Goal: Task Accomplishment & Management: Manage account settings

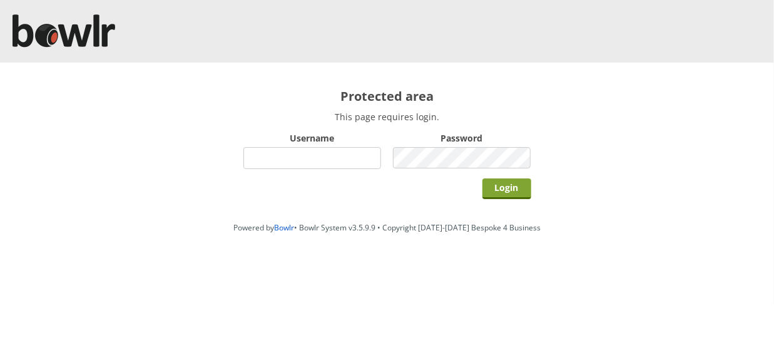
type input "hornseaindoorbowlsclub"
click at [504, 188] on input "Login" at bounding box center [506, 188] width 49 height 21
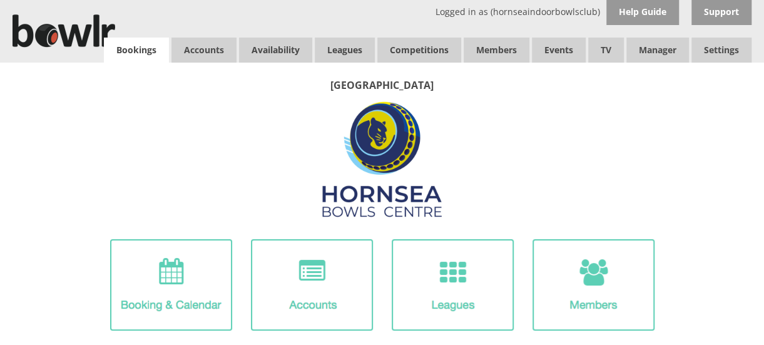
click at [142, 47] on link "Bookings" at bounding box center [136, 50] width 65 height 25
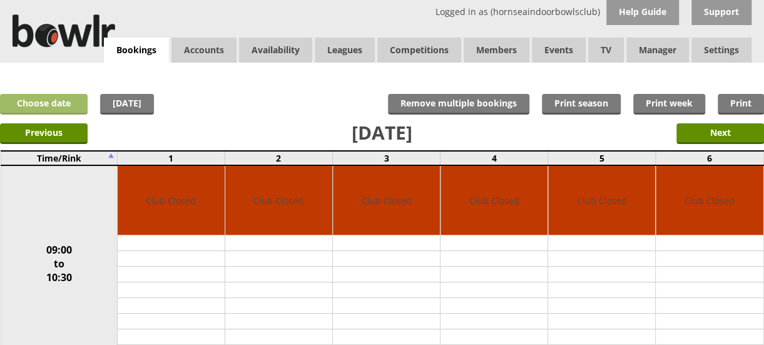
click at [56, 100] on link "Choose date" at bounding box center [44, 104] width 88 height 21
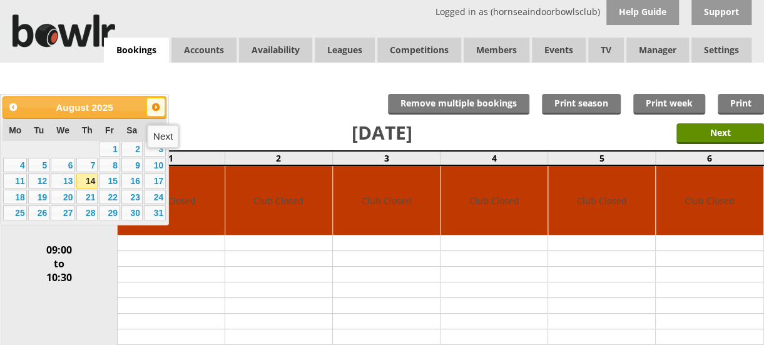
click at [153, 108] on span "Next" at bounding box center [156, 107] width 10 height 10
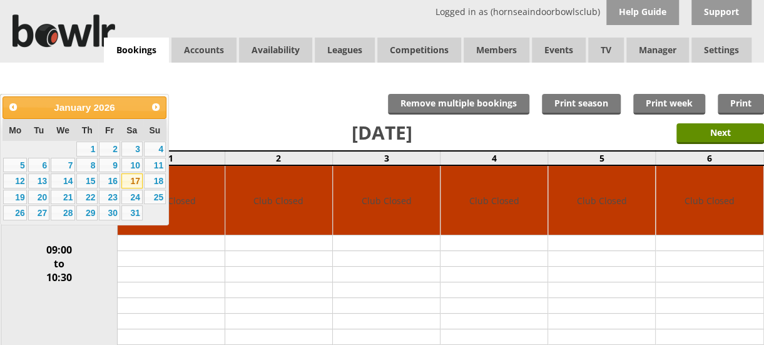
click at [136, 179] on link "17" at bounding box center [131, 180] width 21 height 15
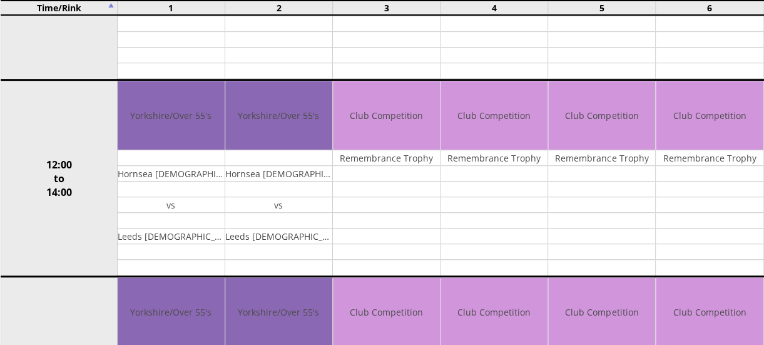
scroll to position [296, 0]
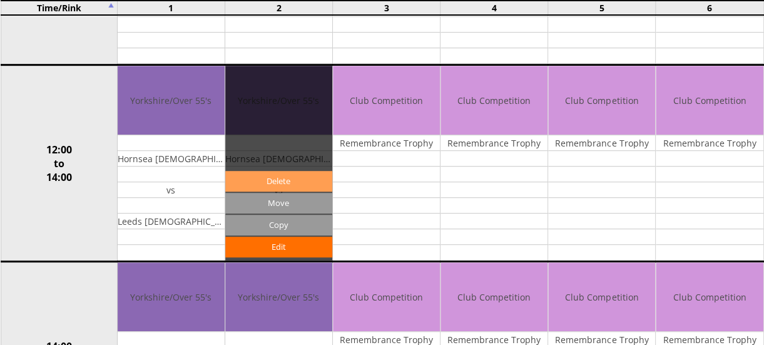
click at [282, 174] on link "Delete" at bounding box center [278, 181] width 107 height 21
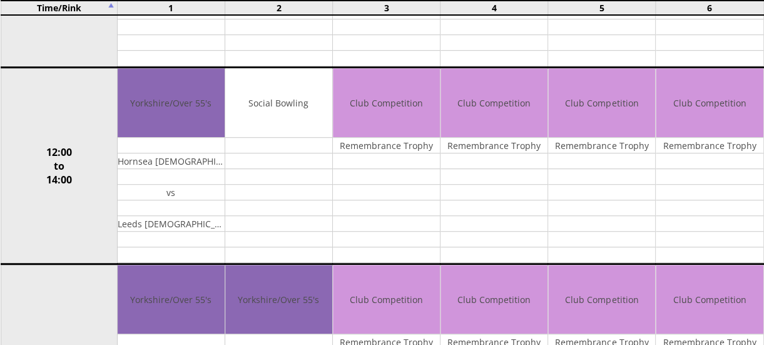
scroll to position [328, 0]
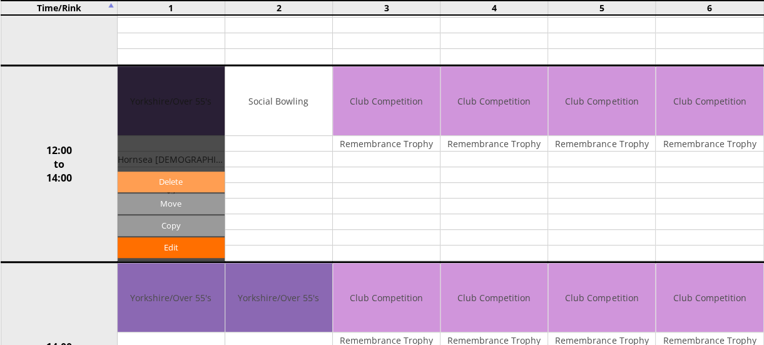
click at [160, 176] on link "Delete" at bounding box center [171, 181] width 107 height 21
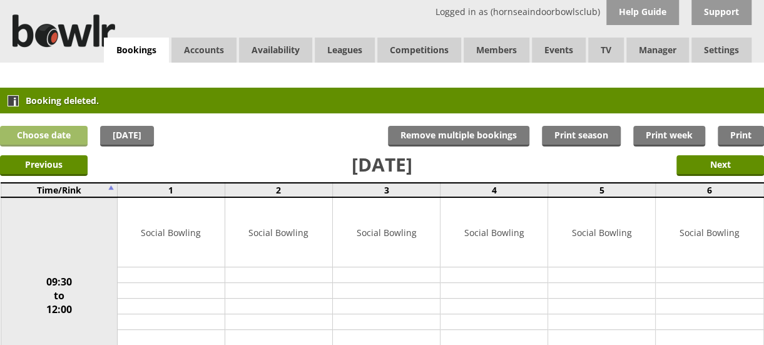
click at [58, 131] on link "Choose date" at bounding box center [44, 136] width 88 height 21
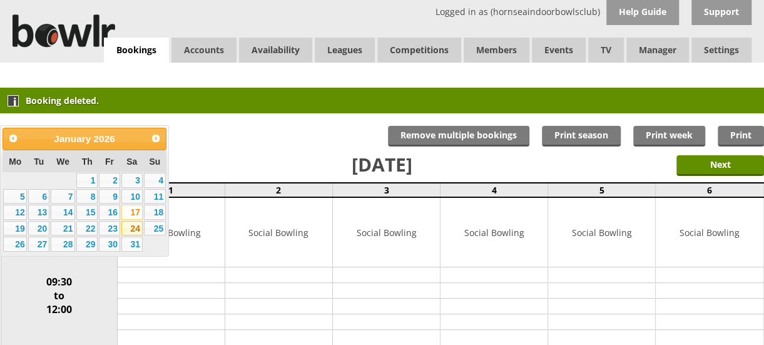
click at [132, 229] on link "24" at bounding box center [131, 228] width 21 height 15
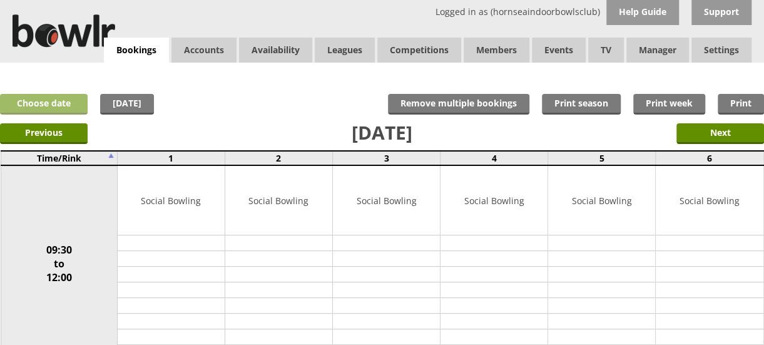
click at [45, 96] on link "Choose date" at bounding box center [44, 104] width 88 height 21
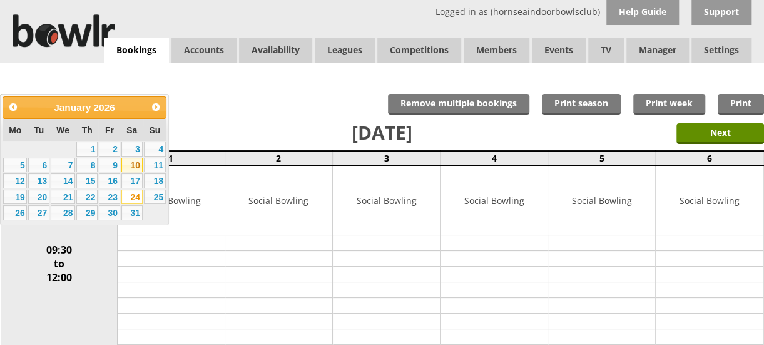
click at [136, 163] on link "10" at bounding box center [131, 165] width 21 height 15
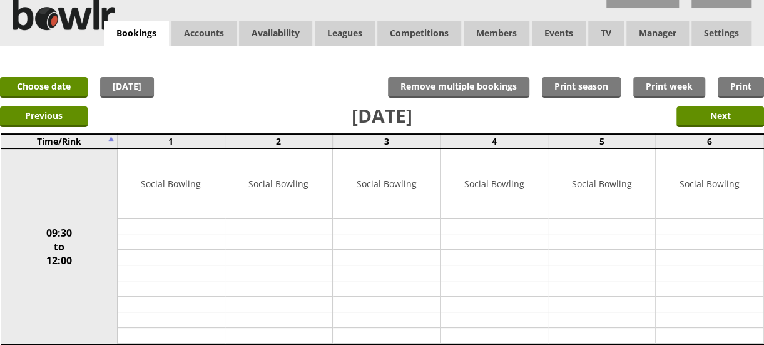
scroll to position [10, 0]
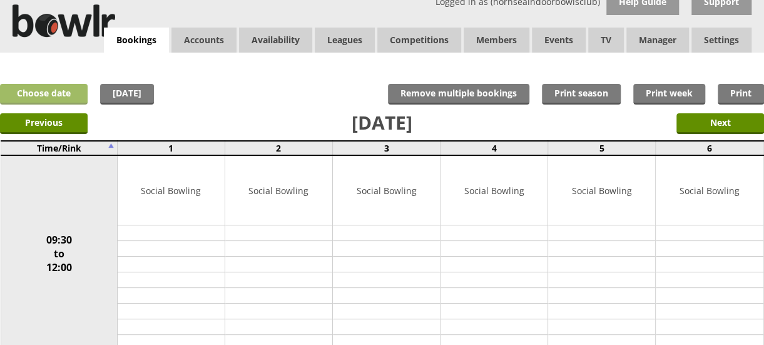
click at [70, 94] on link "Choose date" at bounding box center [44, 94] width 88 height 21
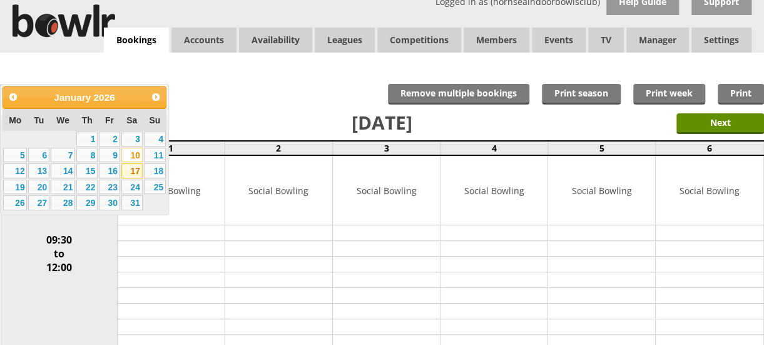
click at [134, 167] on link "17" at bounding box center [131, 170] width 21 height 15
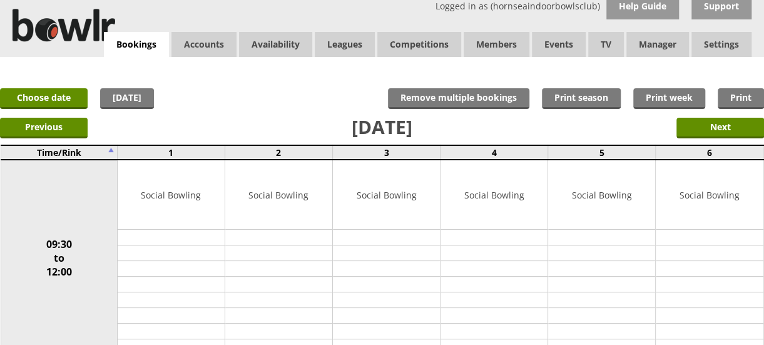
scroll to position [4, 0]
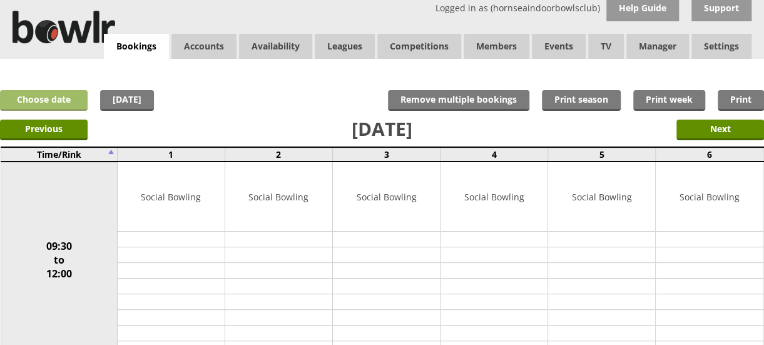
click at [61, 98] on link "Choose date" at bounding box center [44, 100] width 88 height 21
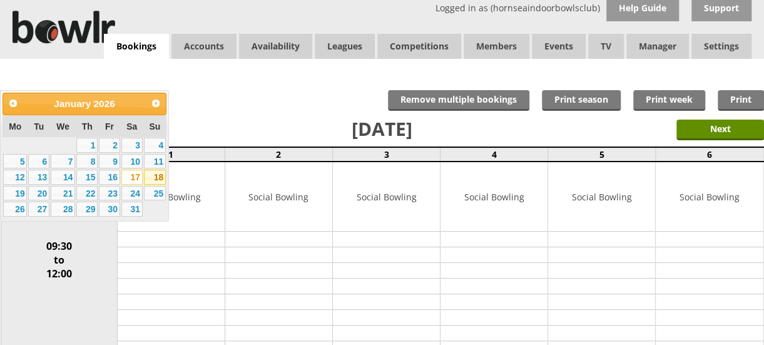
click at [155, 176] on link "18" at bounding box center [155, 177] width 22 height 15
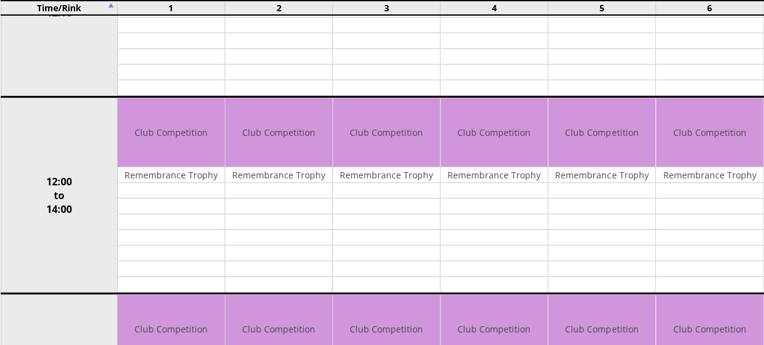
scroll to position [261, 0]
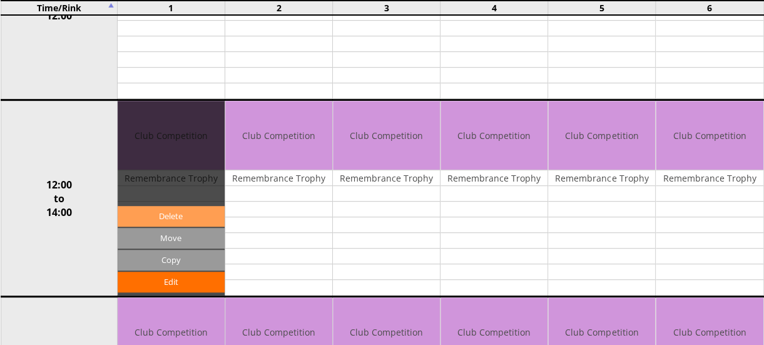
click at [163, 212] on link "Delete" at bounding box center [171, 216] width 107 height 21
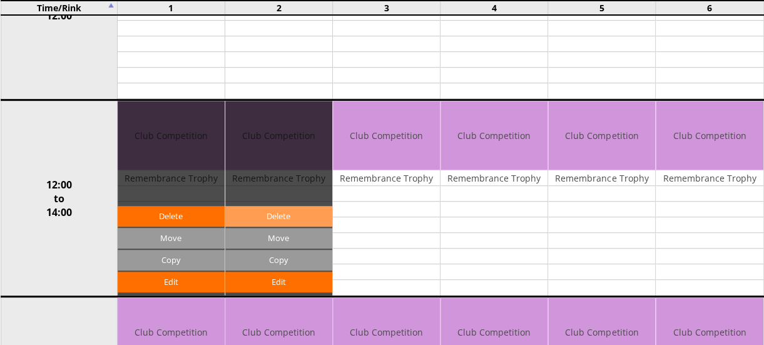
click at [305, 208] on link "Delete" at bounding box center [278, 216] width 107 height 21
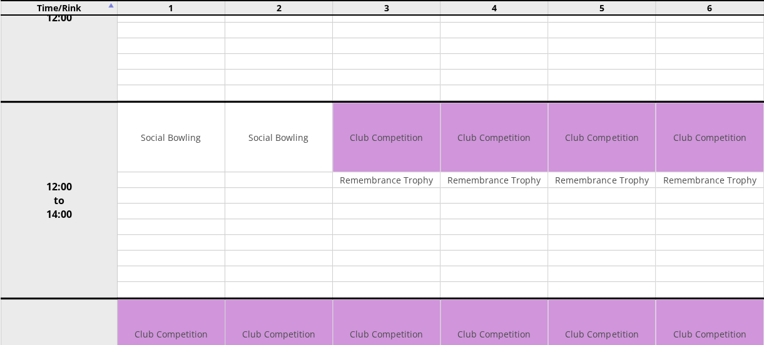
scroll to position [300, 0]
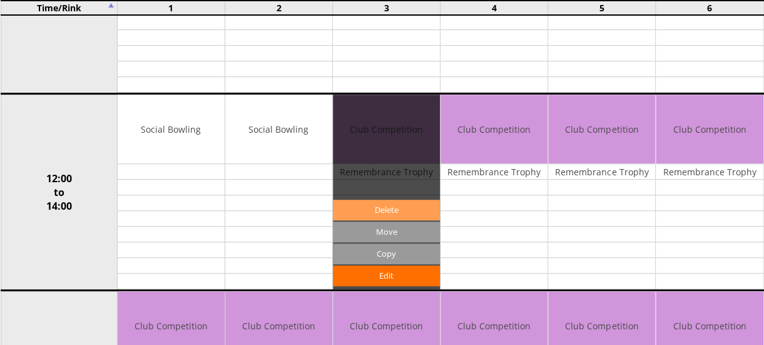
click at [379, 211] on link "Delete" at bounding box center [386, 210] width 107 height 21
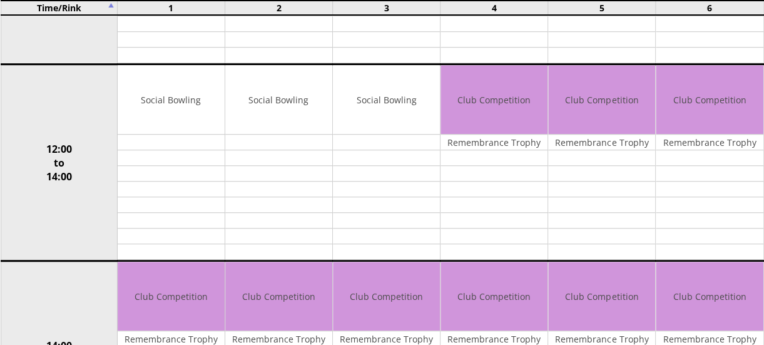
scroll to position [333, 0]
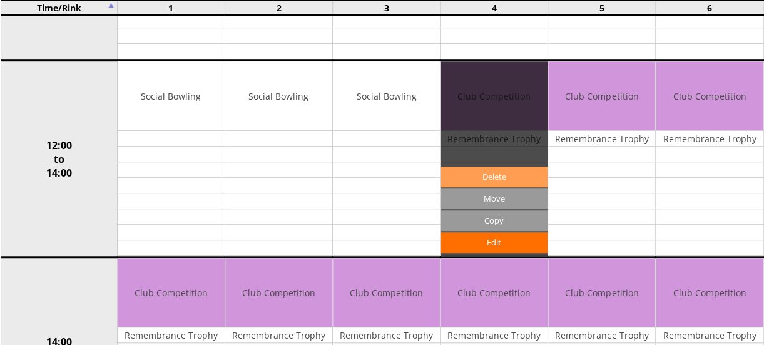
click at [486, 169] on link "Delete" at bounding box center [493, 176] width 107 height 21
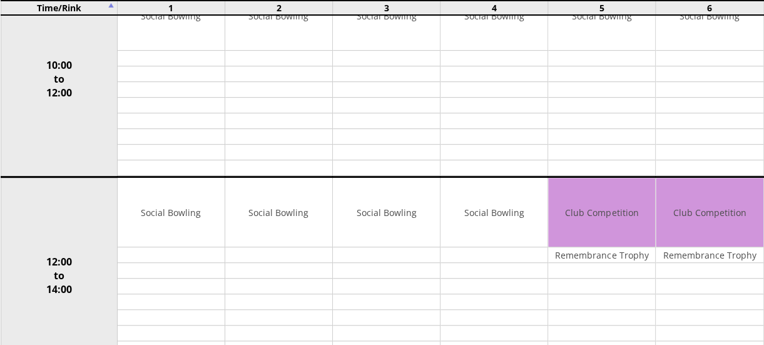
scroll to position [218, 0]
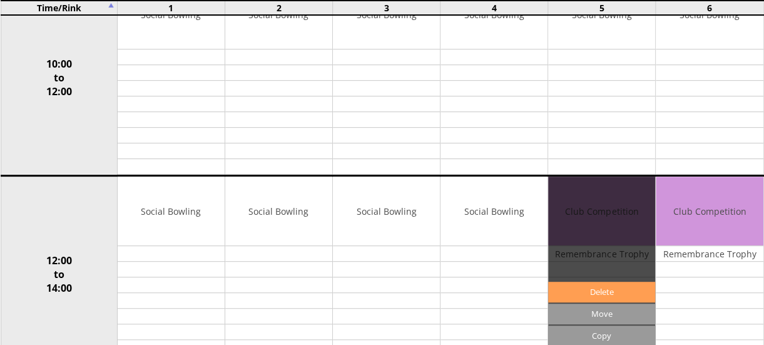
click at [602, 283] on link "Delete" at bounding box center [601, 291] width 107 height 21
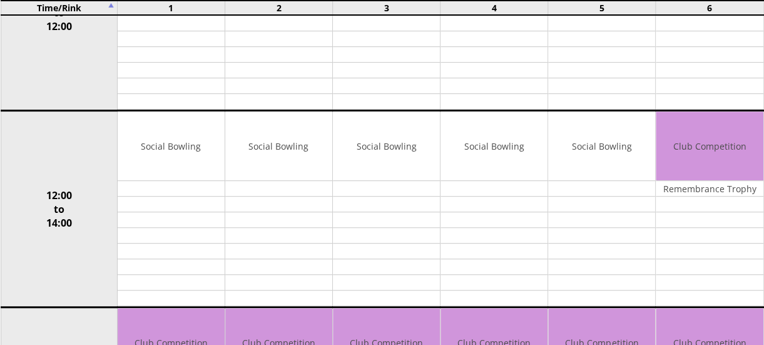
scroll to position [285, 0]
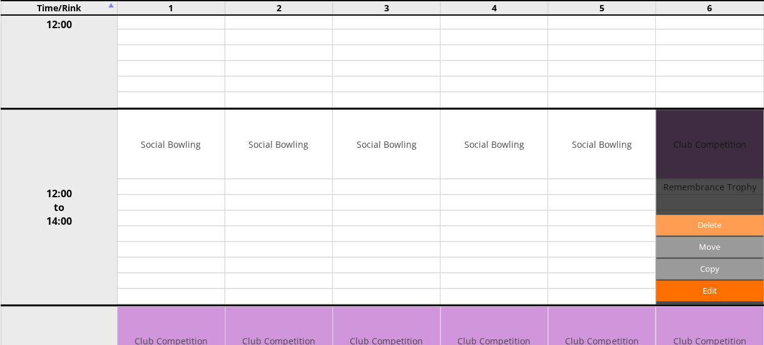
click at [707, 218] on link "Delete" at bounding box center [709, 225] width 107 height 21
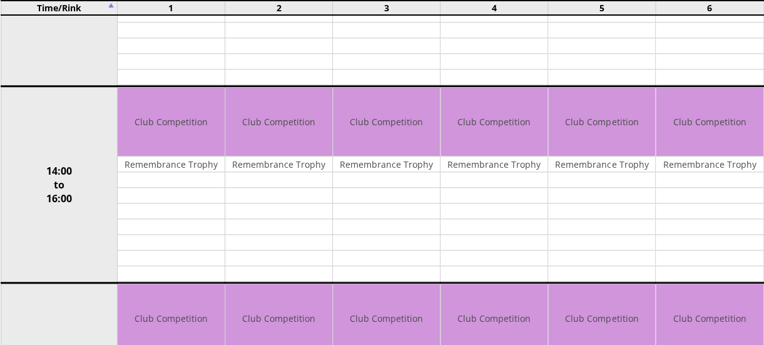
scroll to position [507, 0]
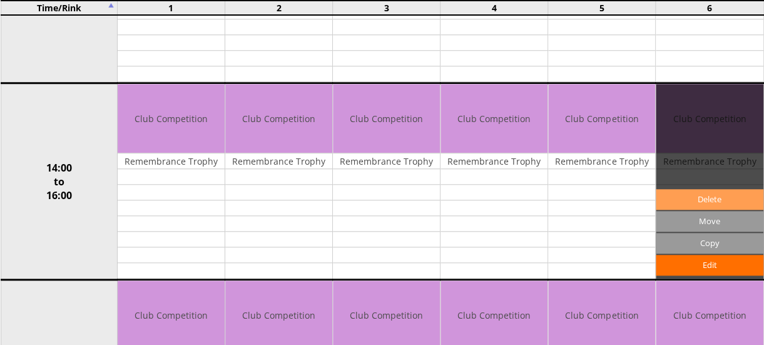
click at [696, 193] on link "Delete" at bounding box center [709, 199] width 107 height 21
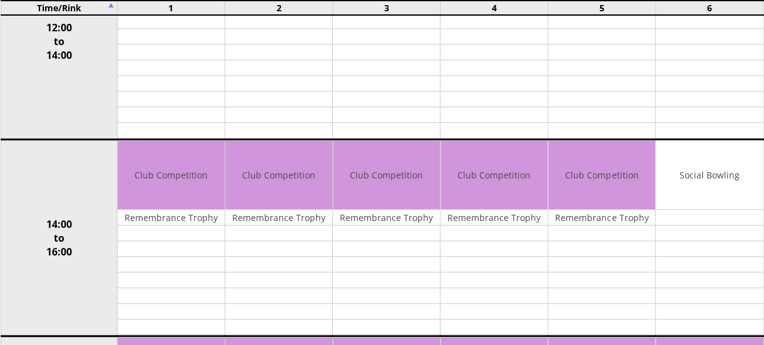
scroll to position [452, 0]
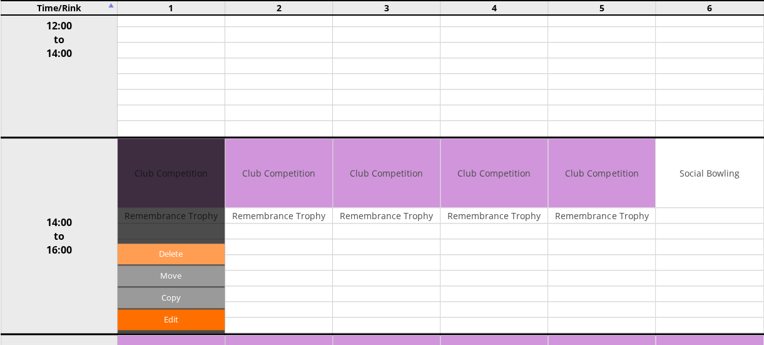
click at [161, 246] on link "Delete" at bounding box center [171, 253] width 107 height 21
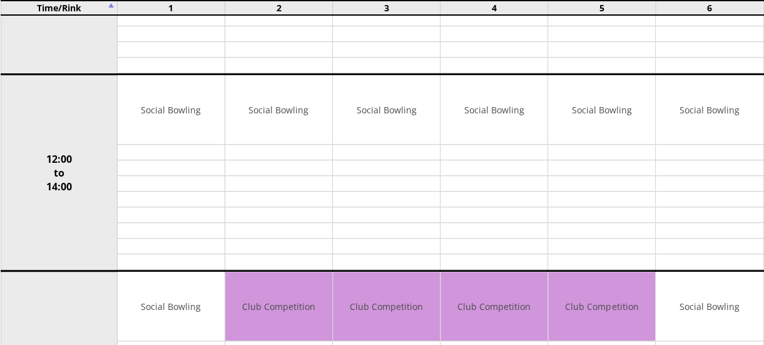
scroll to position [381, 0]
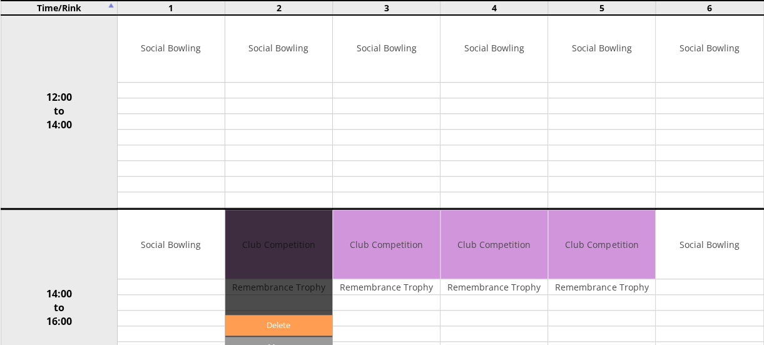
click at [278, 317] on link "Delete" at bounding box center [278, 325] width 107 height 21
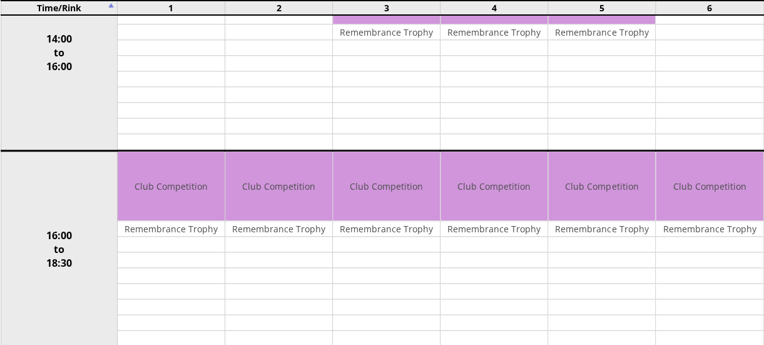
scroll to position [614, 0]
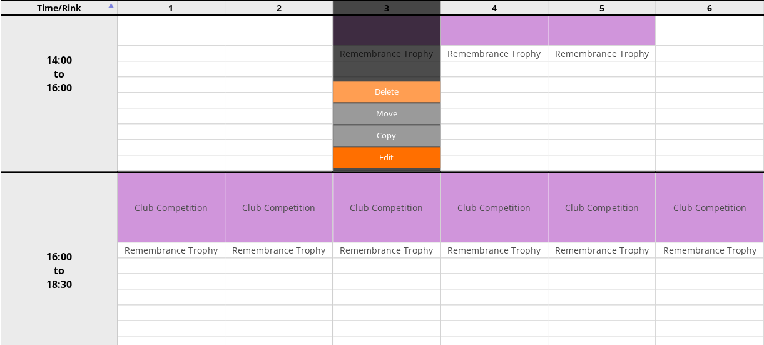
click at [382, 81] on link "Delete" at bounding box center [386, 91] width 107 height 21
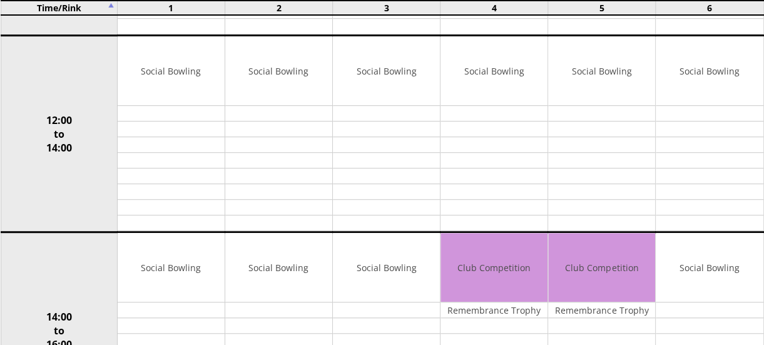
scroll to position [444, 0]
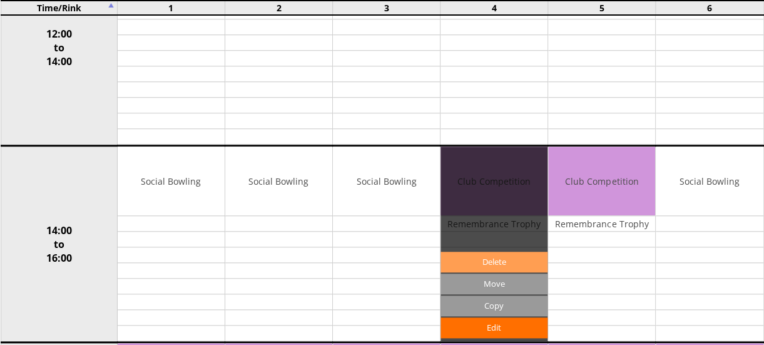
click at [492, 255] on link "Delete" at bounding box center [493, 261] width 107 height 21
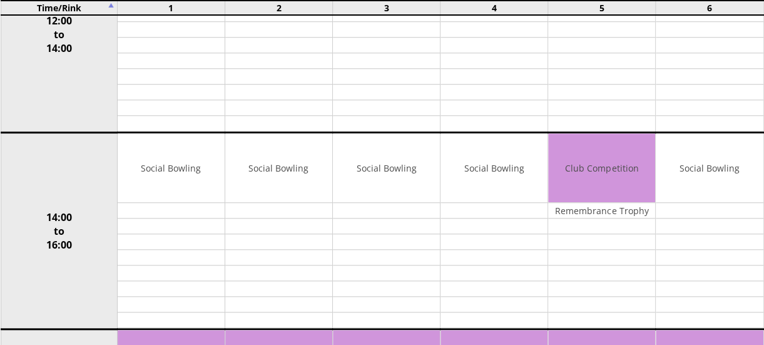
scroll to position [460, 0]
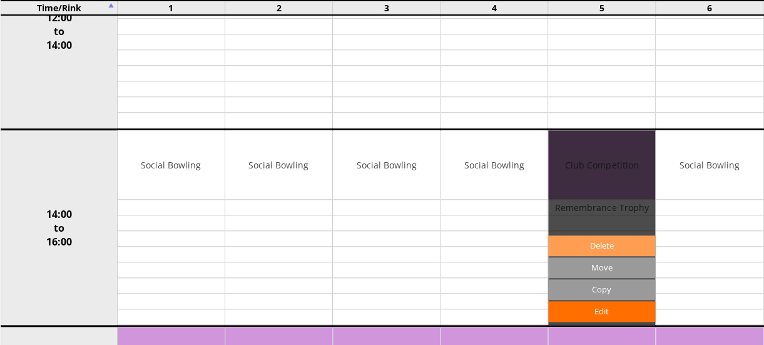
click at [605, 242] on link "Delete" at bounding box center [601, 245] width 107 height 21
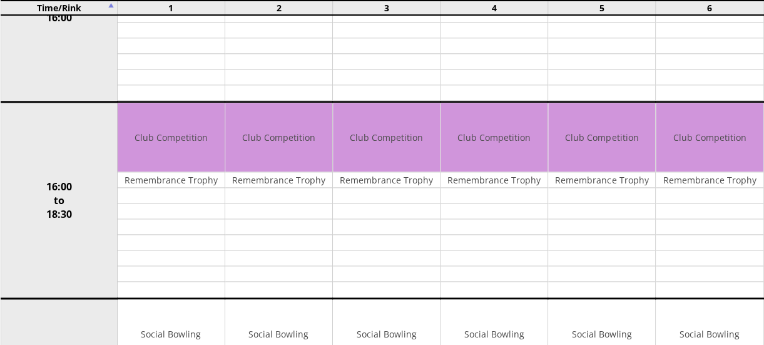
scroll to position [683, 0]
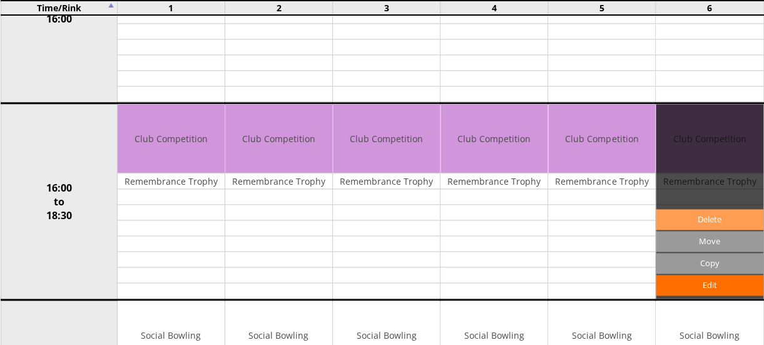
click at [706, 211] on link "Delete" at bounding box center [709, 219] width 107 height 21
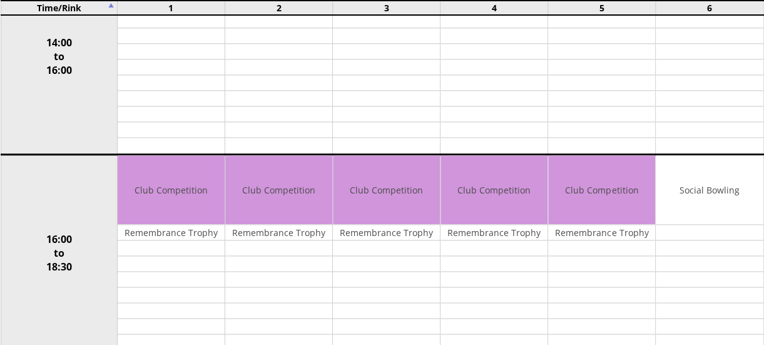
scroll to position [642, 0]
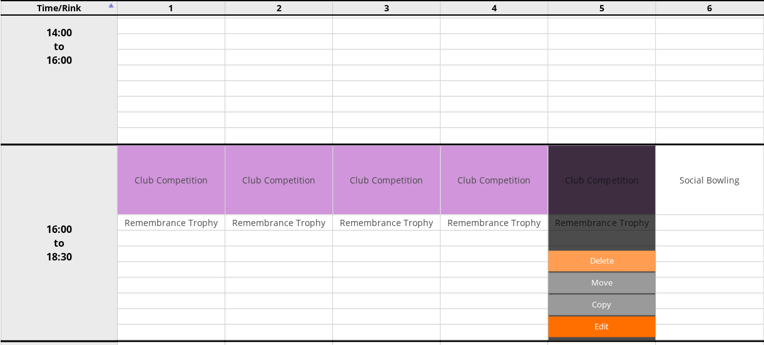
click at [580, 250] on link "Delete" at bounding box center [601, 260] width 107 height 21
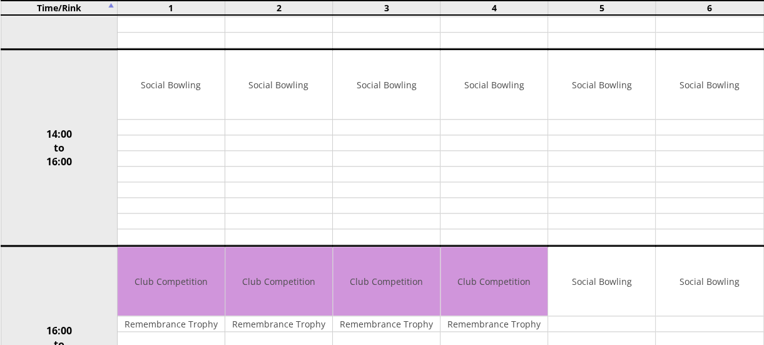
scroll to position [568, 0]
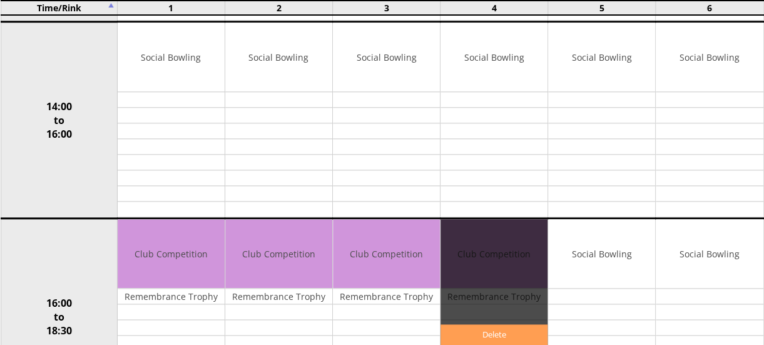
click at [492, 324] on link "Delete" at bounding box center [493, 334] width 107 height 21
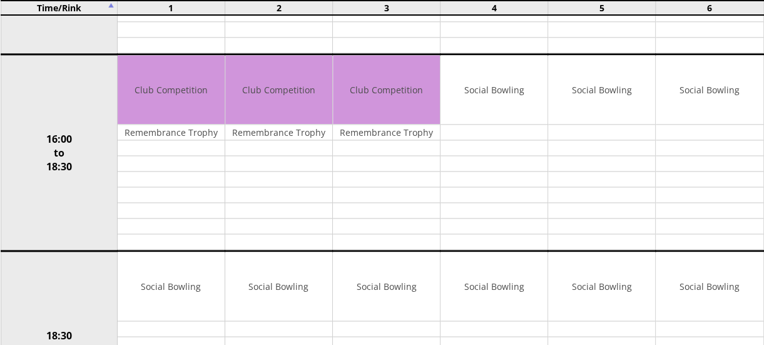
scroll to position [783, 0]
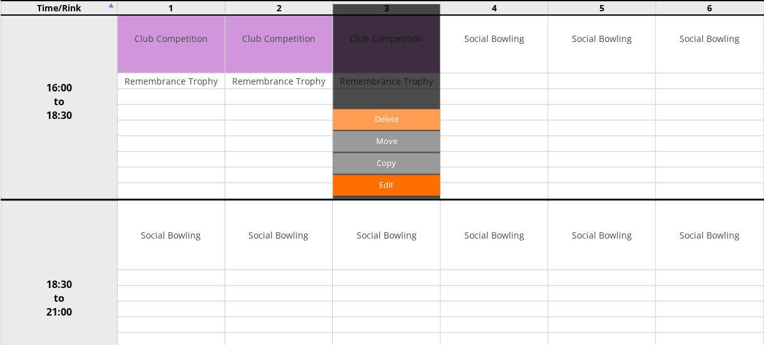
click at [360, 109] on link "Delete" at bounding box center [386, 119] width 107 height 21
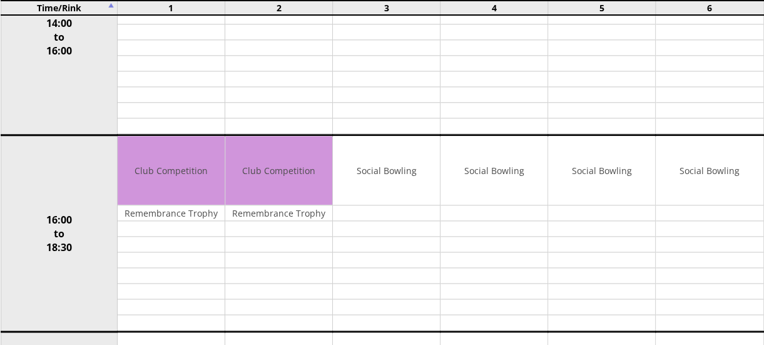
scroll to position [664, 0]
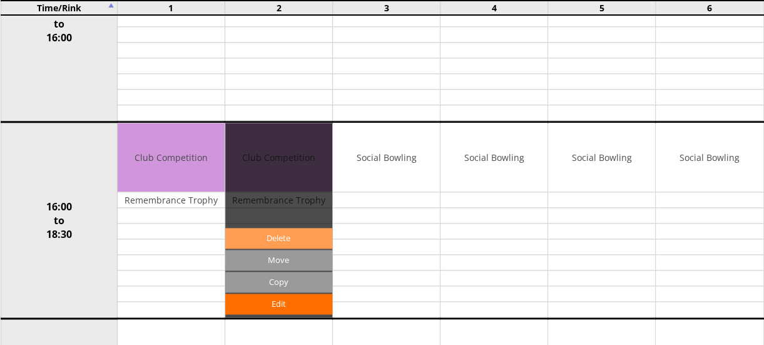
click at [264, 228] on link "Delete" at bounding box center [278, 238] width 107 height 21
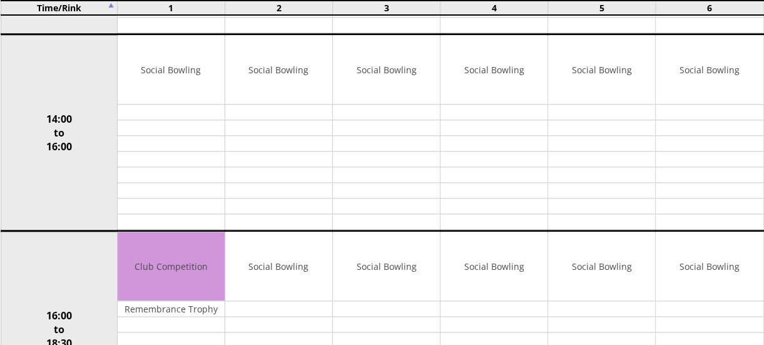
scroll to position [688, 0]
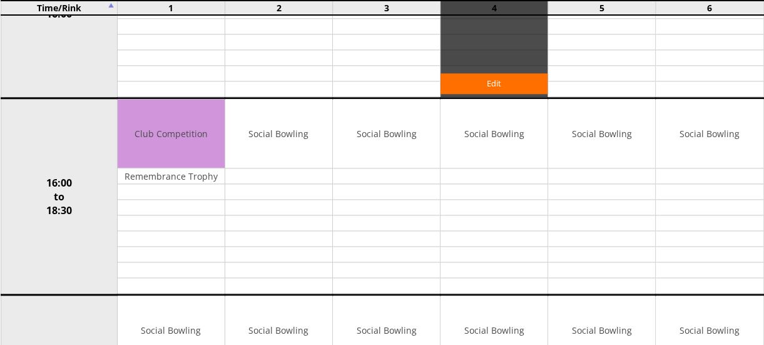
click at [0, 0] on link "Delete" at bounding box center [0, 0] width 0 height 0
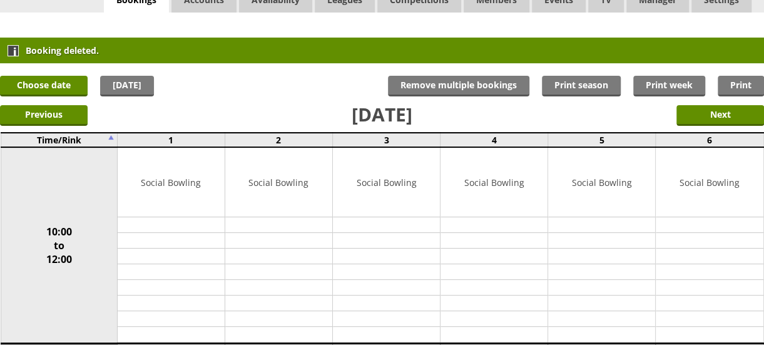
scroll to position [54, 0]
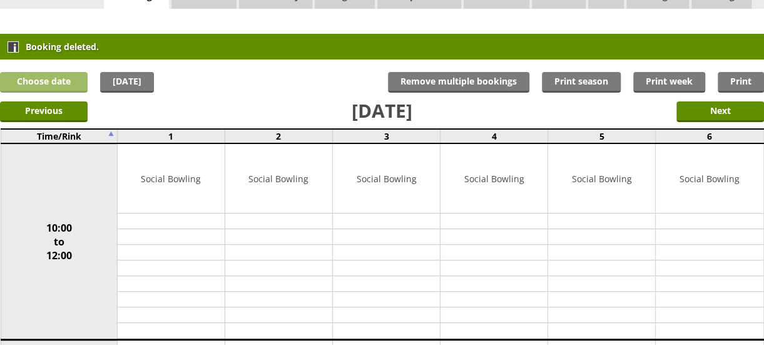
click at [38, 84] on link "Choose date" at bounding box center [44, 82] width 88 height 21
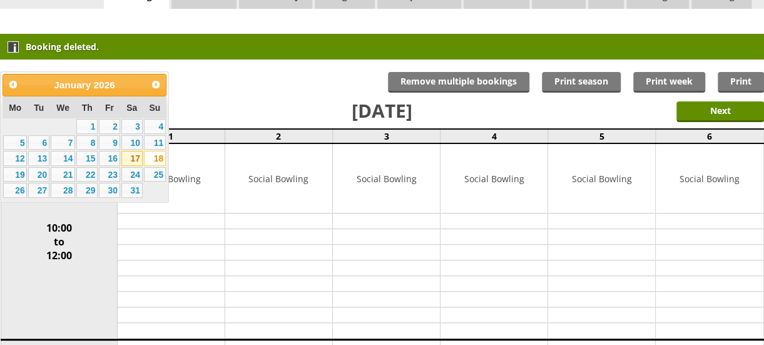
click at [133, 159] on link "17" at bounding box center [131, 158] width 21 height 15
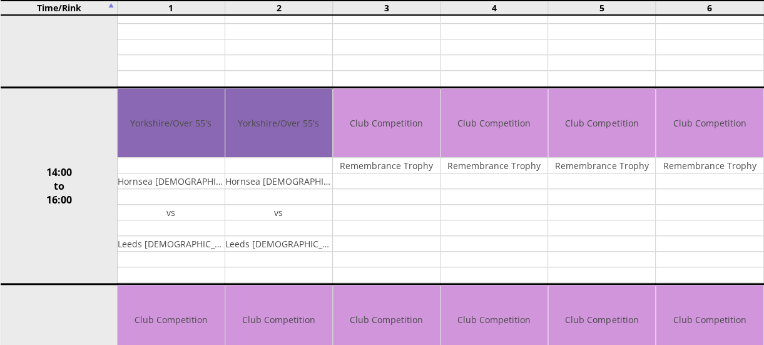
scroll to position [480, 0]
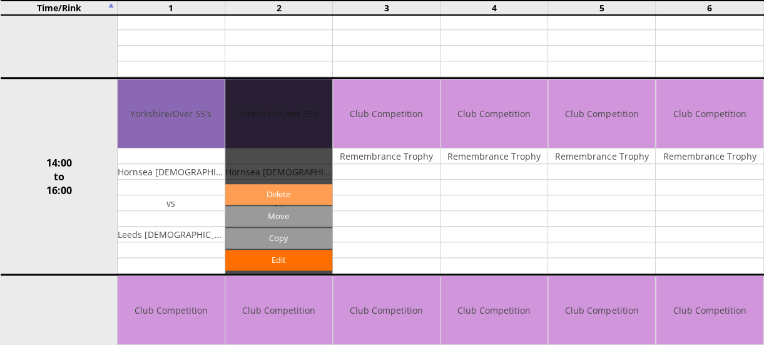
click at [284, 187] on link "Delete" at bounding box center [278, 194] width 107 height 21
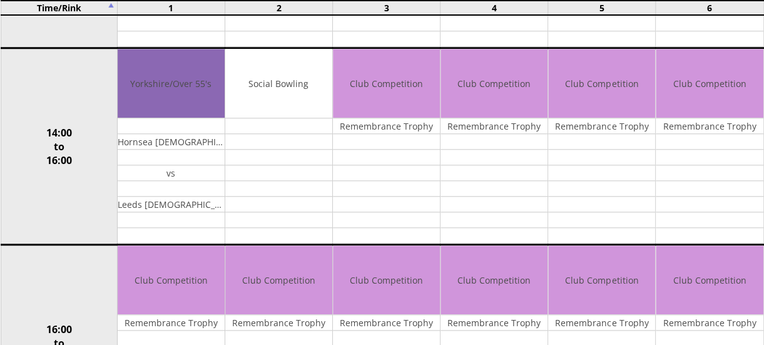
scroll to position [588, 0]
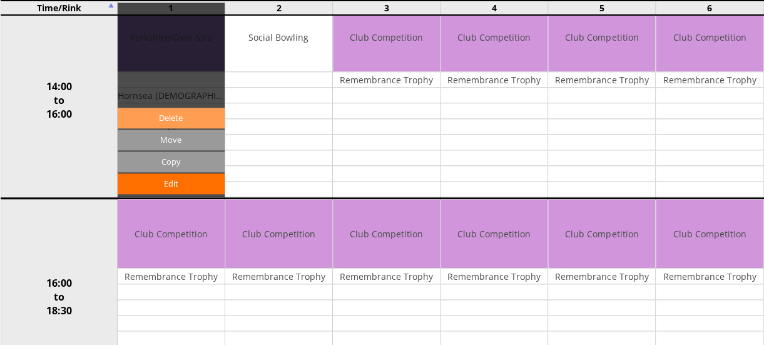
click at [151, 109] on link "Delete" at bounding box center [171, 118] width 107 height 21
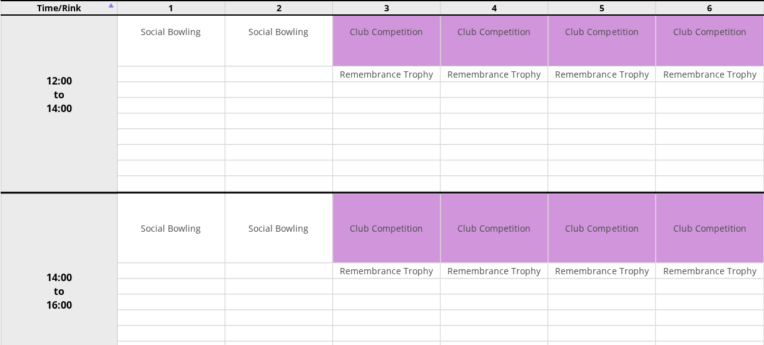
scroll to position [417, 0]
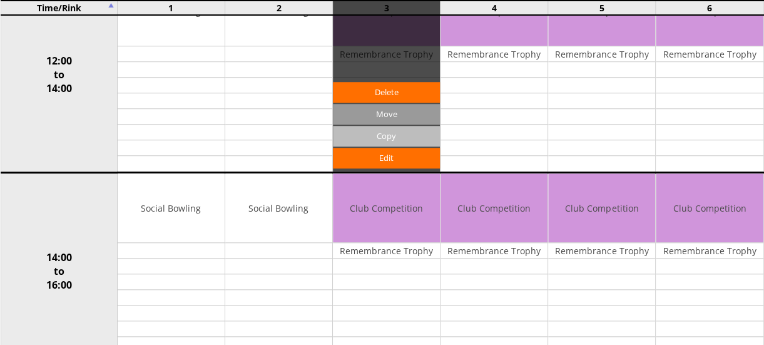
click at [385, 131] on input "Copy" at bounding box center [386, 136] width 107 height 21
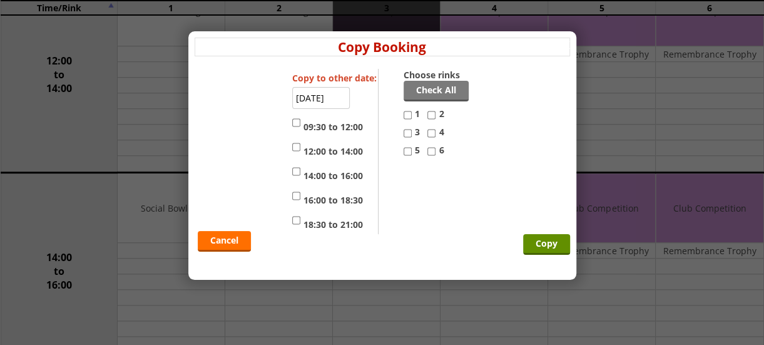
click at [293, 146] on input "12:00 to 14:00" at bounding box center [296, 146] width 8 height 15
checkbox input "true"
click at [298, 172] on input "14:00 to 16:00" at bounding box center [296, 171] width 8 height 15
checkbox input "true"
click at [407, 113] on input "1" at bounding box center [407, 115] width 8 height 15
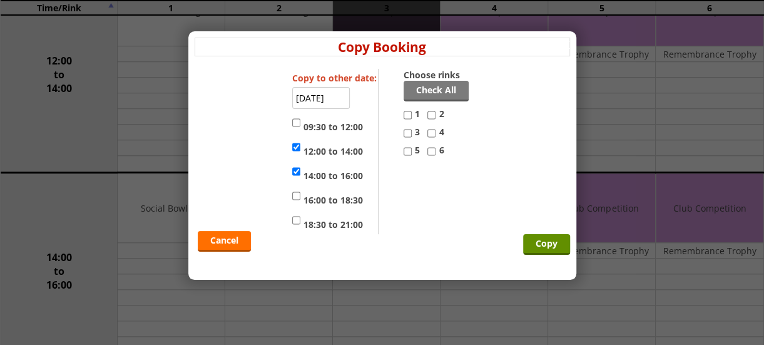
checkbox input "true"
click at [433, 112] on input "2" at bounding box center [431, 115] width 8 height 15
checkbox input "true"
click at [536, 240] on input "Copy" at bounding box center [546, 244] width 47 height 21
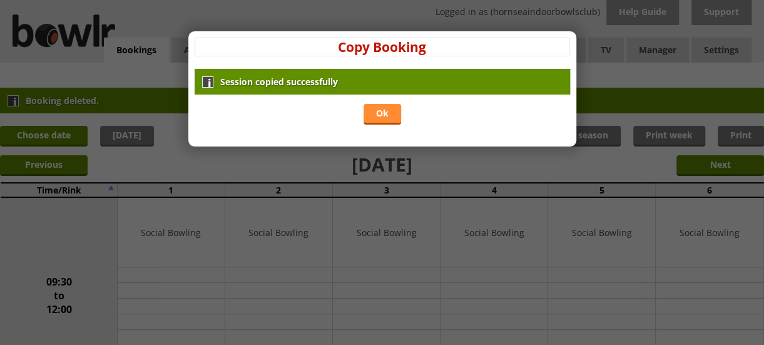
click at [387, 114] on link "Ok" at bounding box center [382, 114] width 38 height 21
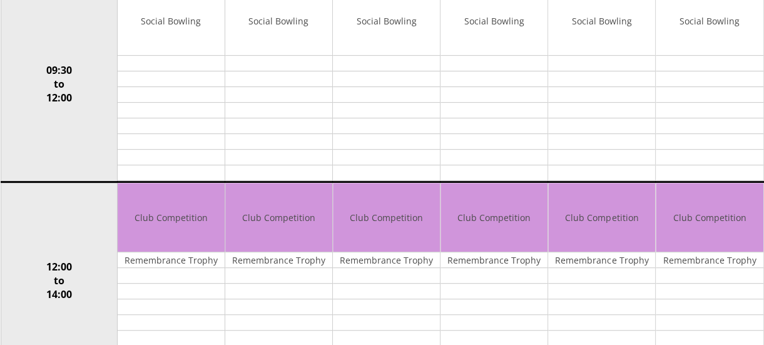
scroll to position [65, 0]
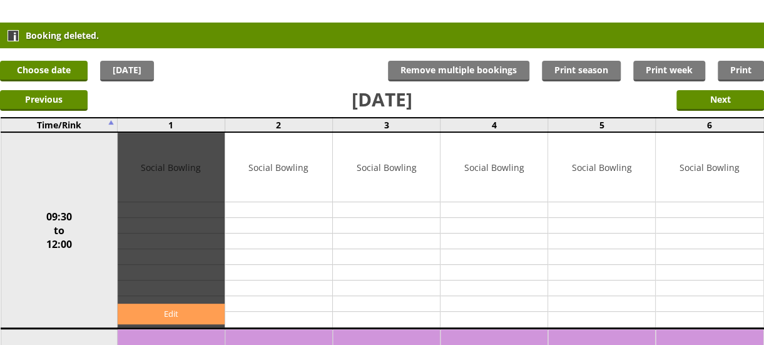
click at [166, 310] on link "Edit" at bounding box center [171, 313] width 107 height 21
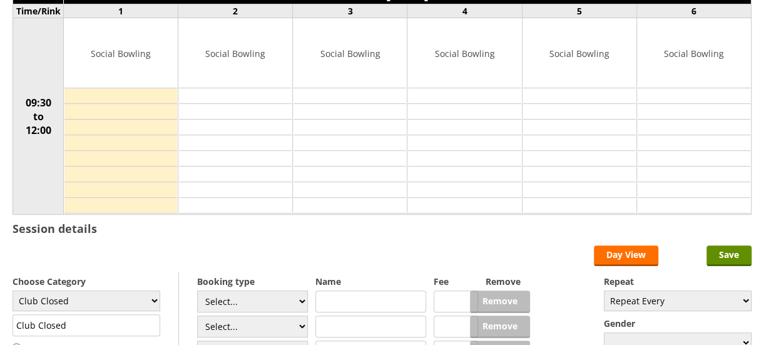
scroll to position [132, 0]
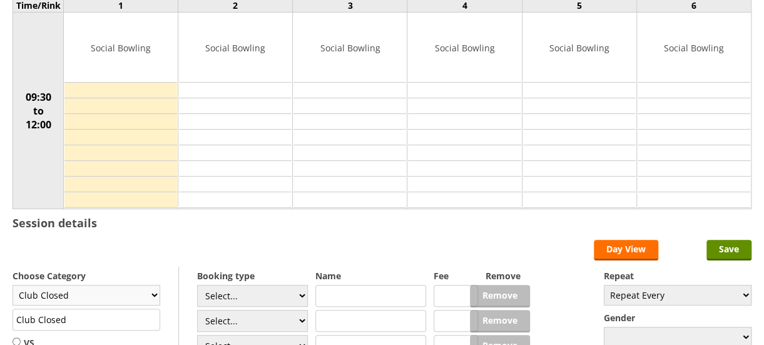
click at [151, 291] on select "Club Closed Singles Ladder Triples League Pairs League Friendly Social Bowling …" at bounding box center [87, 295] width 148 height 21
select select "139"
click at [13, 285] on select "Club Closed Singles Ladder Triples League Pairs League Friendly Social Bowling …" at bounding box center [87, 295] width 148 height 21
type input "Bowls Drive"
click at [335, 293] on input "text" at bounding box center [370, 296] width 111 height 22
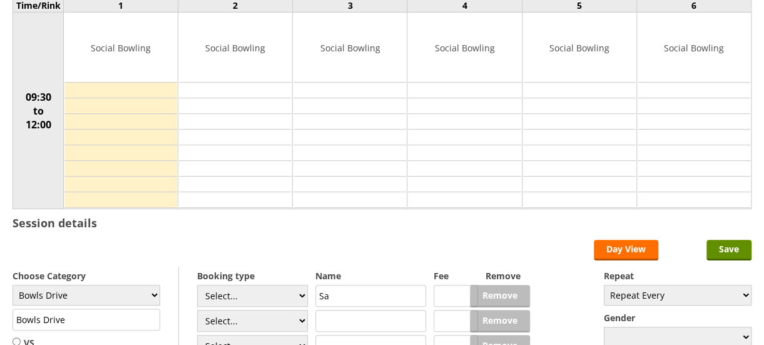
type input "S"
type input "Brunch Bowls Drive"
click at [724, 250] on input "Save" at bounding box center [728, 250] width 45 height 21
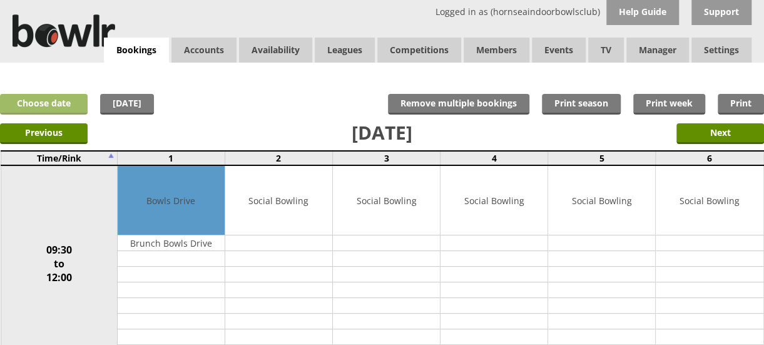
click at [43, 95] on link "Choose date" at bounding box center [44, 104] width 88 height 21
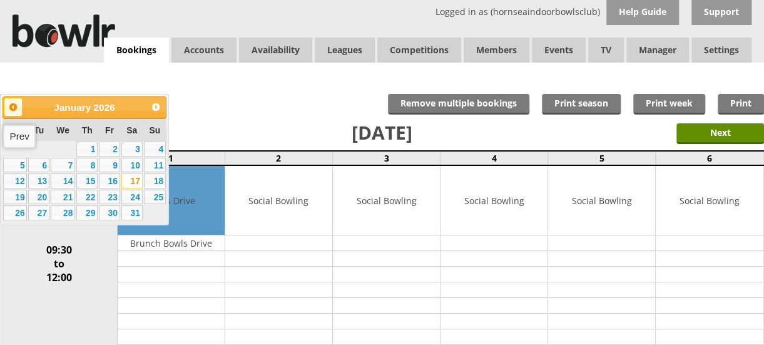
click at [14, 109] on span "Prev" at bounding box center [13, 107] width 10 height 10
click at [158, 180] on link "21" at bounding box center [155, 180] width 22 height 15
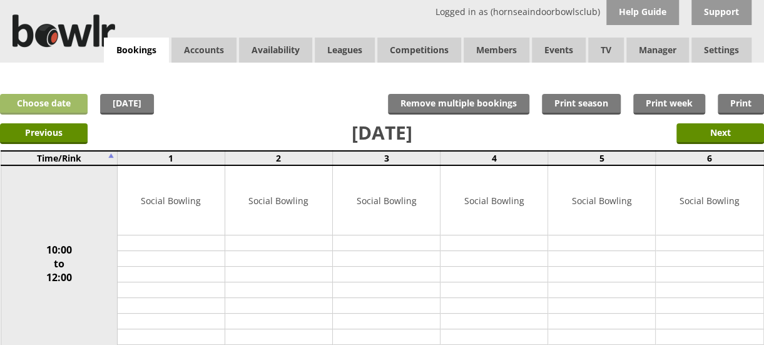
click at [60, 99] on link "Choose date" at bounding box center [44, 104] width 88 height 21
